Goal: Information Seeking & Learning: Check status

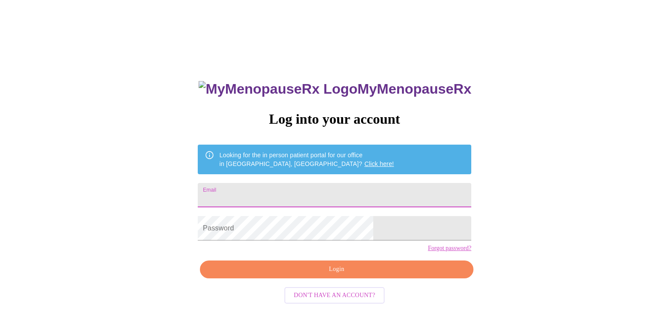
click at [310, 197] on input "Email" at bounding box center [335, 195] width 274 height 24
type input "jenniferanderson0629@gmail.com"
click at [311, 245] on form "Password" at bounding box center [335, 228] width 274 height 33
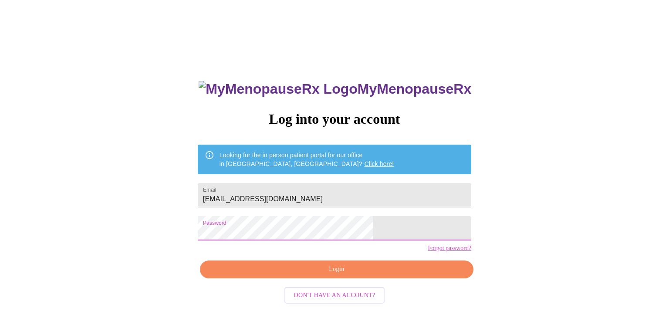
click at [279, 275] on span "Login" at bounding box center [337, 269] width 254 height 11
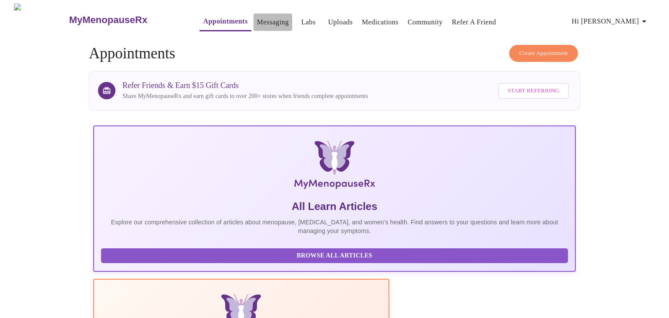
click at [263, 18] on link "Messaging" at bounding box center [273, 22] width 32 height 12
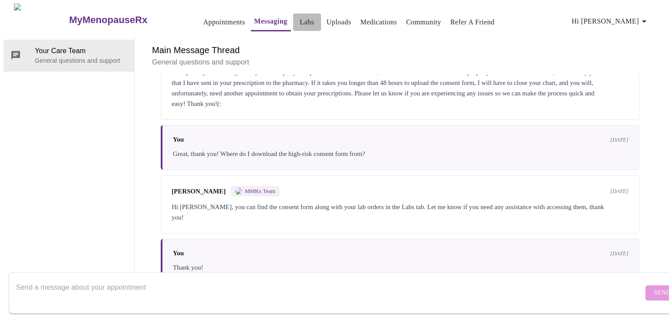
click at [297, 18] on span "Labs" at bounding box center [307, 22] width 21 height 12
click at [300, 20] on link "Labs" at bounding box center [307, 22] width 14 height 12
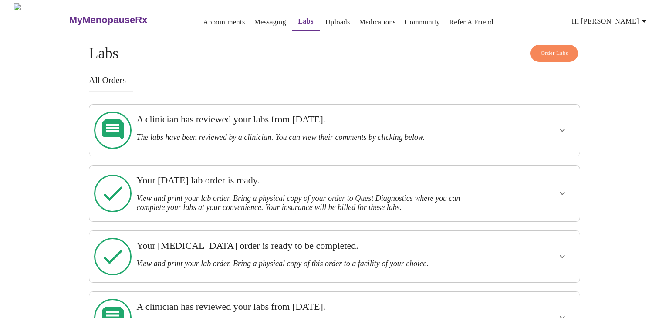
click at [385, 175] on h3 "Your Monday, June 30th lab order is ready." at bounding box center [310, 180] width 349 height 11
click at [562, 188] on icon "show more" at bounding box center [562, 193] width 10 height 10
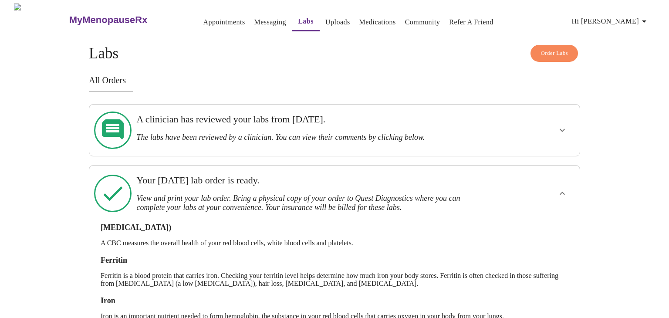
scroll to position [0, 0]
click at [557, 130] on button "show more" at bounding box center [562, 129] width 21 height 21
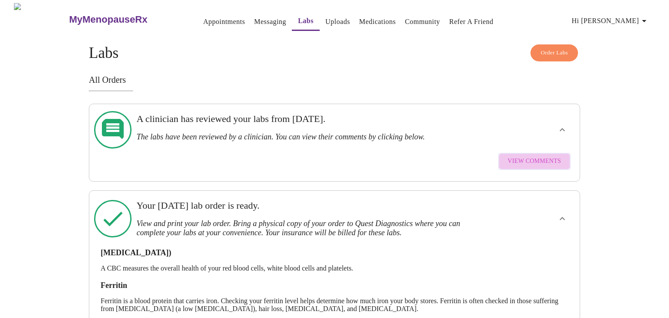
click at [543, 156] on span "View Comments" at bounding box center [534, 161] width 53 height 11
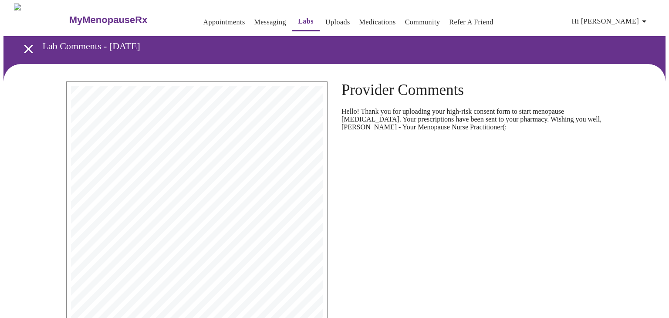
click at [112, 16] on h3 "MyMenopauseRx" at bounding box center [108, 19] width 78 height 11
